Goal: Task Accomplishment & Management: Manage account settings

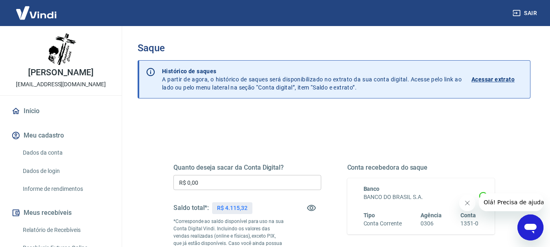
click at [213, 182] on input "R$ 0,00" at bounding box center [247, 182] width 148 height 15
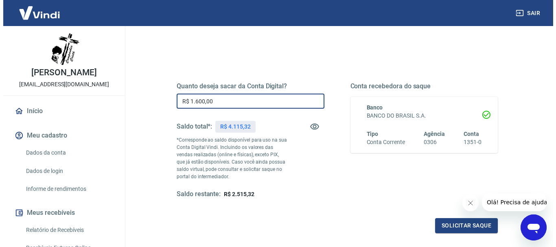
scroll to position [163, 0]
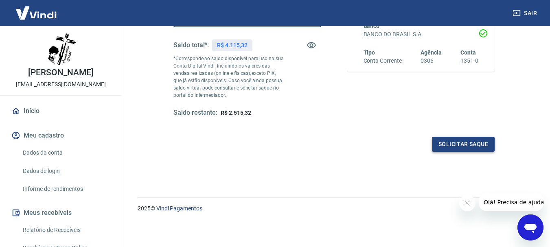
type input "R$ 1.600,00"
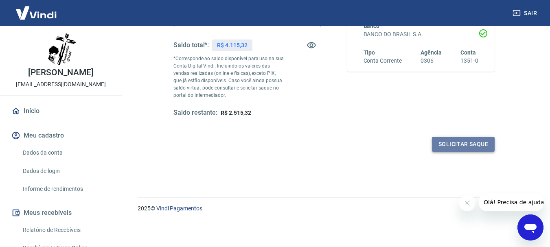
click at [452, 143] on button "Solicitar saque" at bounding box center [463, 144] width 63 height 15
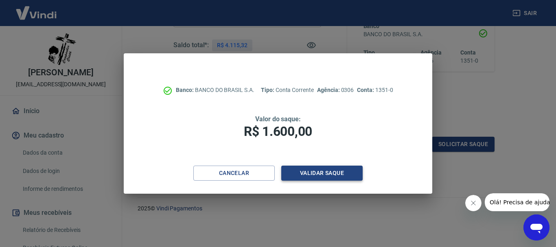
click at [318, 171] on button "Validar saque" at bounding box center [321, 173] width 81 height 15
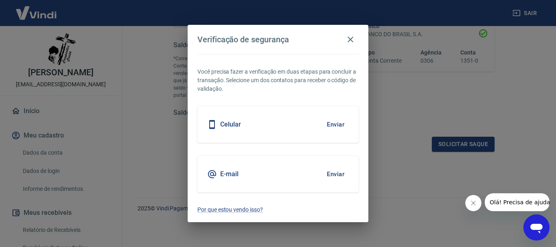
click at [336, 123] on button "Enviar" at bounding box center [335, 124] width 26 height 17
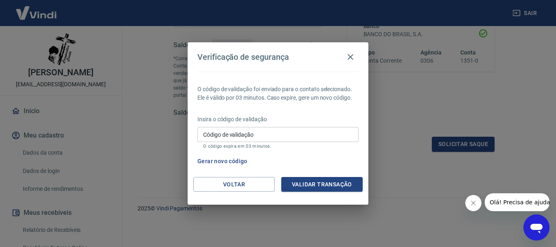
click at [286, 134] on input "Código de validação" at bounding box center [277, 134] width 161 height 15
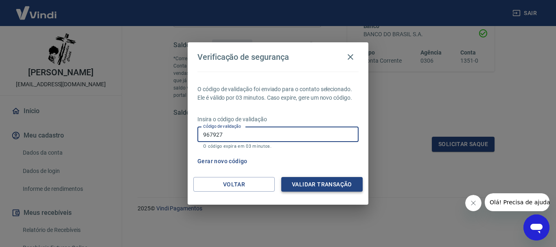
type input "967927"
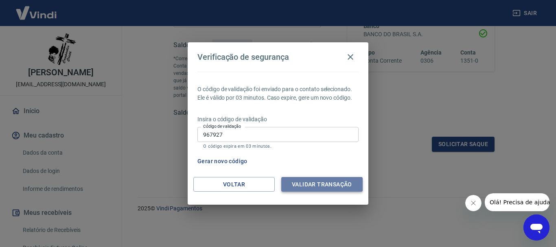
click at [312, 183] on button "Validar transação" at bounding box center [321, 184] width 81 height 15
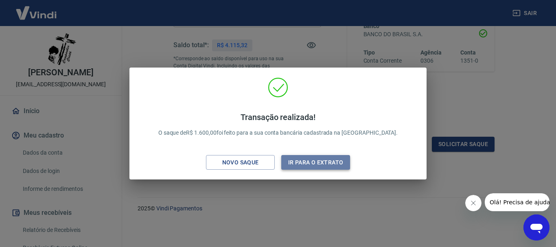
click at [318, 161] on button "Ir para o extrato" at bounding box center [315, 162] width 69 height 15
